Goal: Navigation & Orientation: Find specific page/section

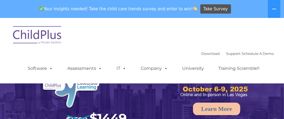
select select "MEDIUM"
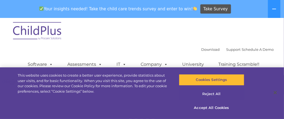
scroll to position [105, 0]
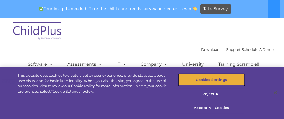
click at [217, 78] on button "Cookies Settings" at bounding box center [211, 79] width 65 height 11
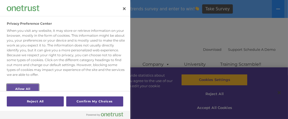
click at [36, 88] on button "Allow All" at bounding box center [23, 89] width 32 height 10
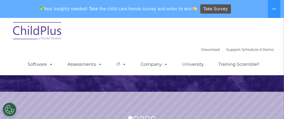
click at [180, 40] on div "Download Support | Schedule A Demo  MENU MENU Software ChildPlus: The original…" at bounding box center [141, 46] width 263 height 57
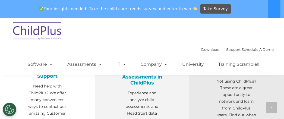
scroll to position [227, 0]
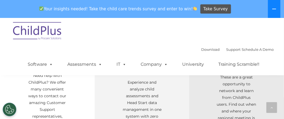
click at [276, 9] on icon at bounding box center [274, 9] width 4 height 4
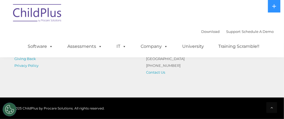
scroll to position [736, 0]
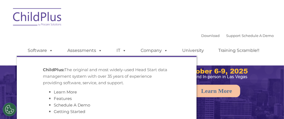
select select "MEDIUM"
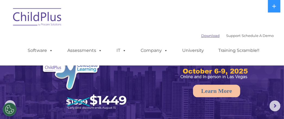
click at [209, 36] on link "Download" at bounding box center [210, 35] width 18 height 4
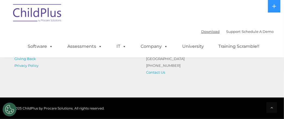
scroll to position [736, 0]
